Goal: Use online tool/utility: Use online tool/utility

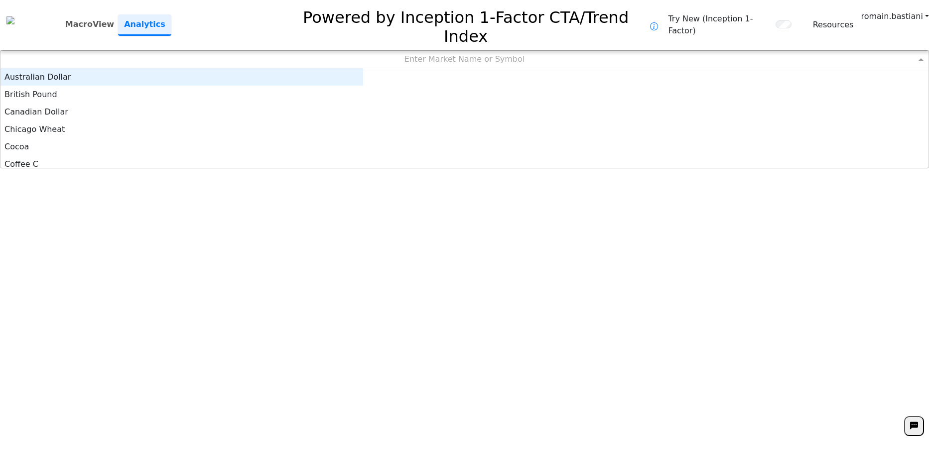
click at [405, 51] on div "Enter Market Name or Symbol" at bounding box center [464, 59] width 928 height 17
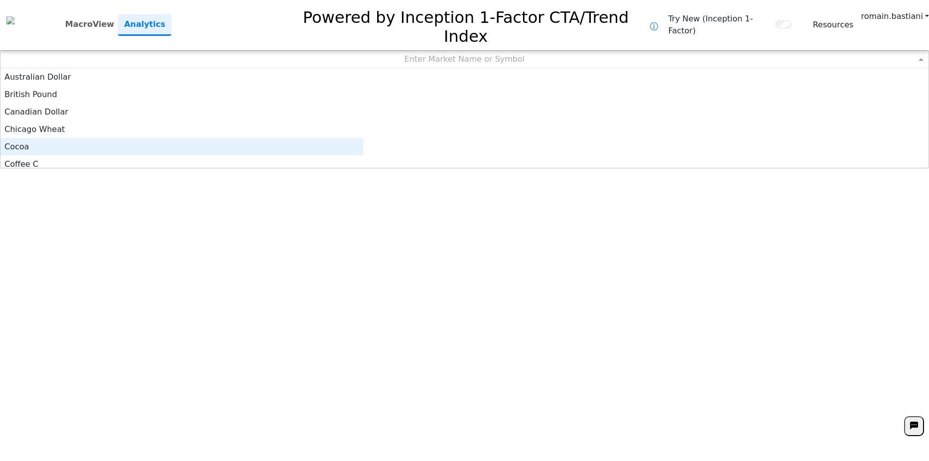
click at [313, 138] on div "Cocoa" at bounding box center [181, 146] width 362 height 17
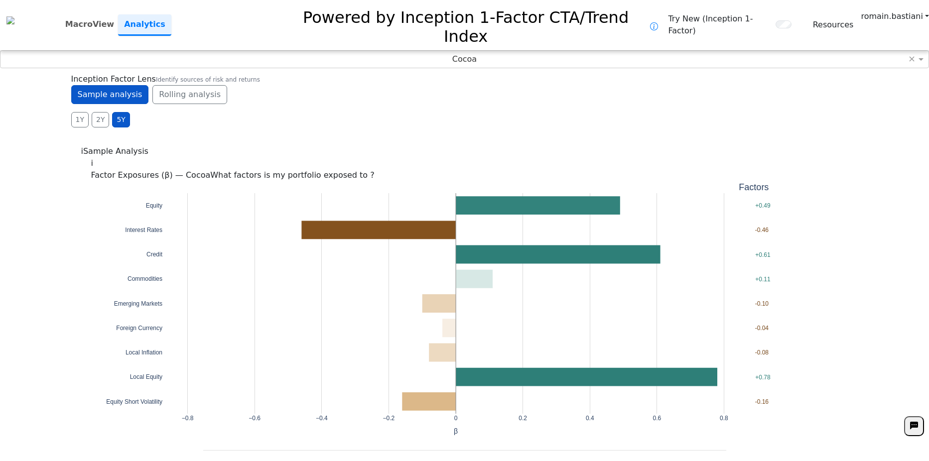
drag, startPoint x: 443, startPoint y: 97, endPoint x: 359, endPoint y: 94, distance: 83.7
click at [359, 94] on div "Sample analysis Rolling analysis" at bounding box center [464, 94] width 787 height 19
drag, startPoint x: 358, startPoint y: 93, endPoint x: 313, endPoint y: 96, distance: 44.9
click at [313, 96] on div "Inception Factor Lens Identify sources of risk and returns Sample analysis Roll…" at bounding box center [464, 100] width 787 height 54
drag, startPoint x: 358, startPoint y: 89, endPoint x: 312, endPoint y: 97, distance: 47.0
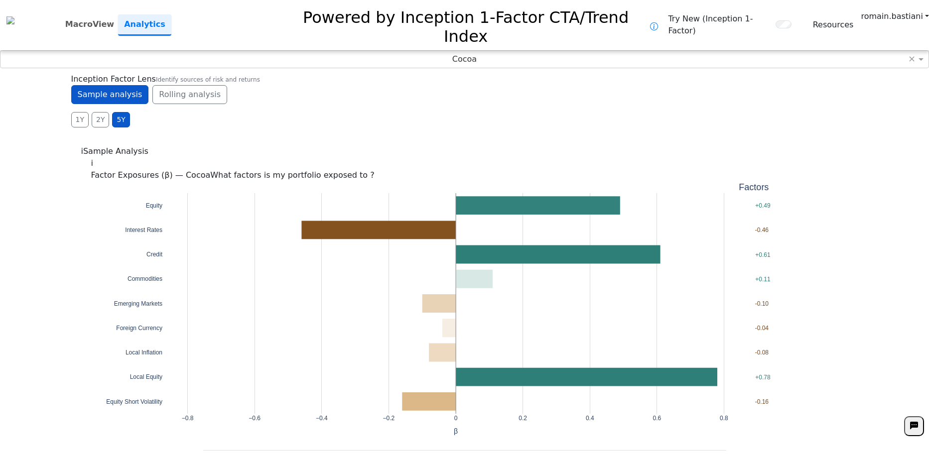
click at [312, 97] on div "Inception Factor Lens Identify sources of risk and returns Sample analysis Roll…" at bounding box center [464, 100] width 787 height 54
click at [347, 117] on div "1Y 2Y 5Y Daily Weekly Monthly" at bounding box center [464, 119] width 787 height 15
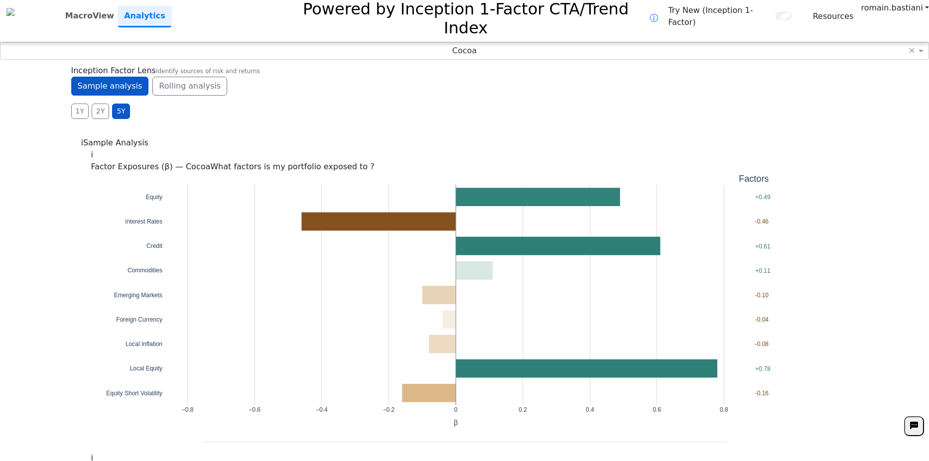
scroll to position [0, 0]
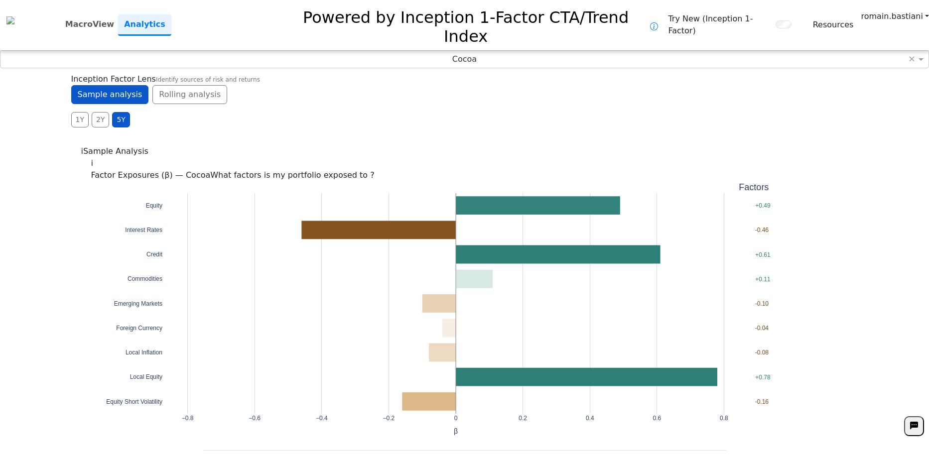
drag, startPoint x: 378, startPoint y: 101, endPoint x: 326, endPoint y: 105, distance: 53.0
click at [326, 112] on div "1Y 2Y 5Y Daily Weekly Monthly" at bounding box center [464, 119] width 787 height 15
drag, startPoint x: 320, startPoint y: 103, endPoint x: 256, endPoint y: 121, distance: 66.3
click at [256, 121] on div "**********" at bounding box center [464, 230] width 929 height 461
